Goal: Navigation & Orientation: Find specific page/section

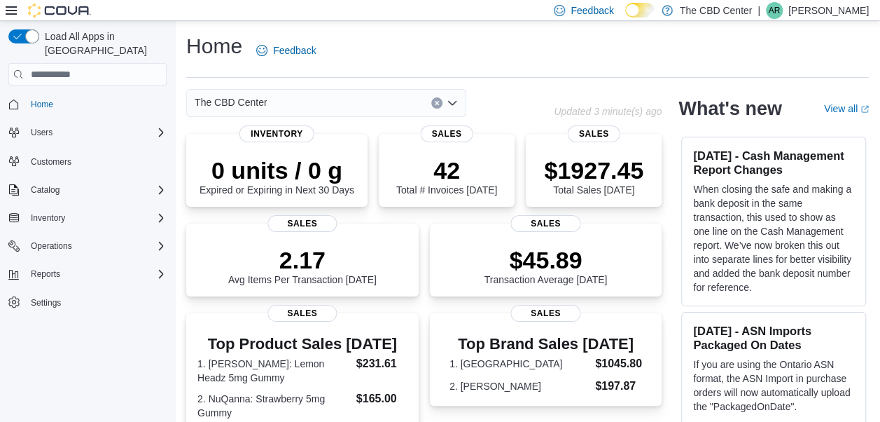
click at [508, 37] on div "Home Feedback" at bounding box center [527, 50] width 683 height 36
